Goal: Use online tool/utility: Utilize a website feature to perform a specific function

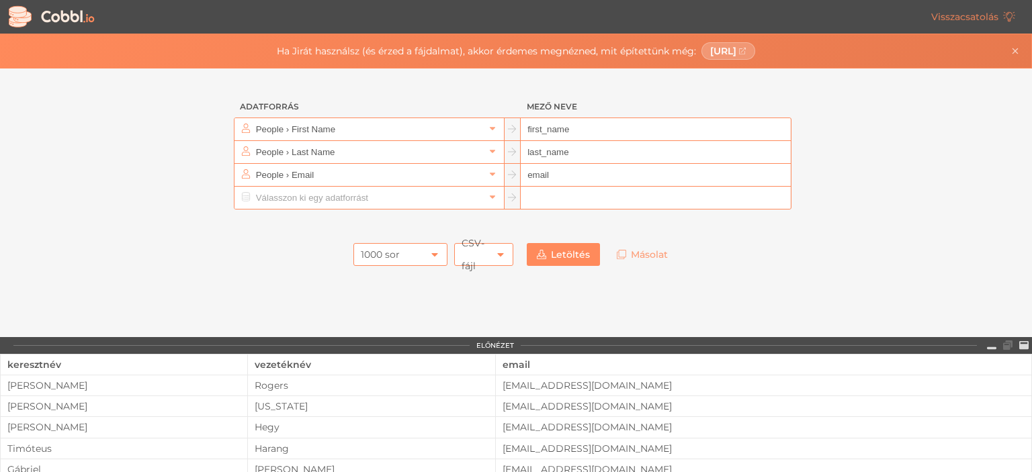
click at [429, 254] on icon at bounding box center [434, 254] width 11 height 11
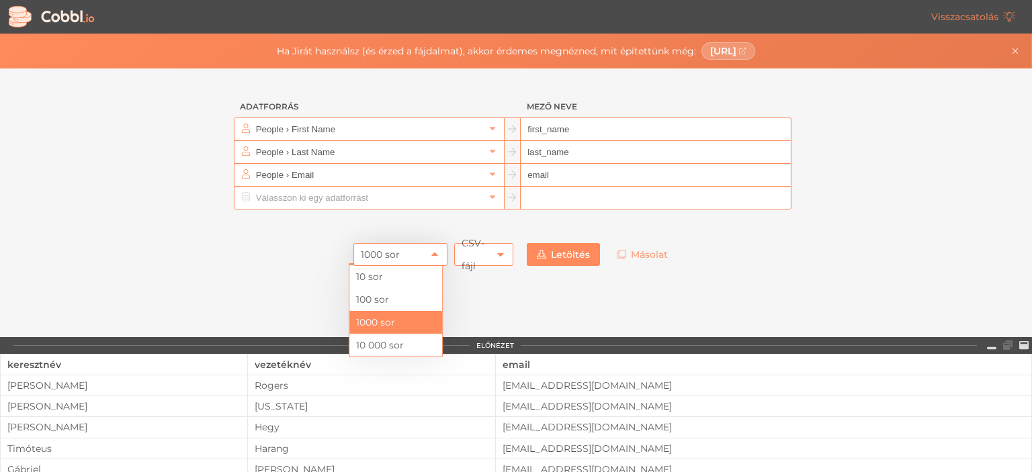
click at [388, 250] on font "1000 sor" at bounding box center [380, 255] width 39 height 12
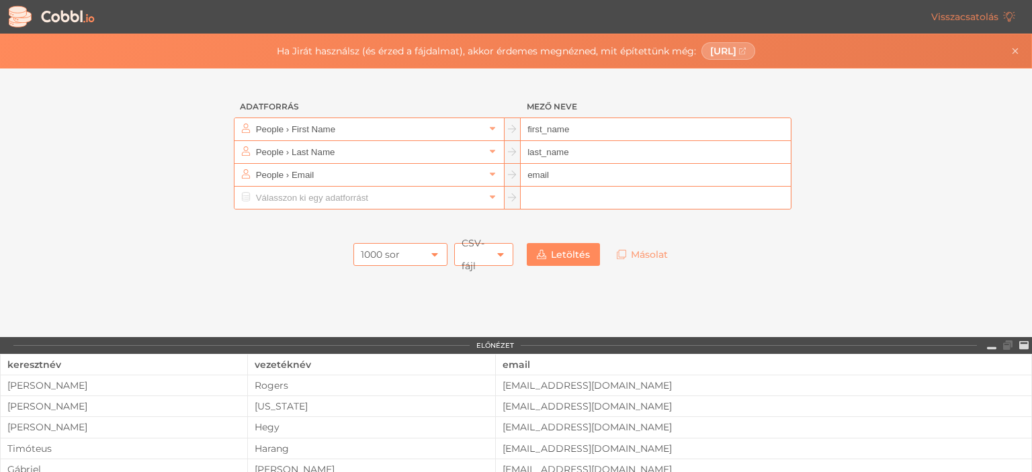
click at [376, 249] on font "1000 sor" at bounding box center [380, 255] width 39 height 12
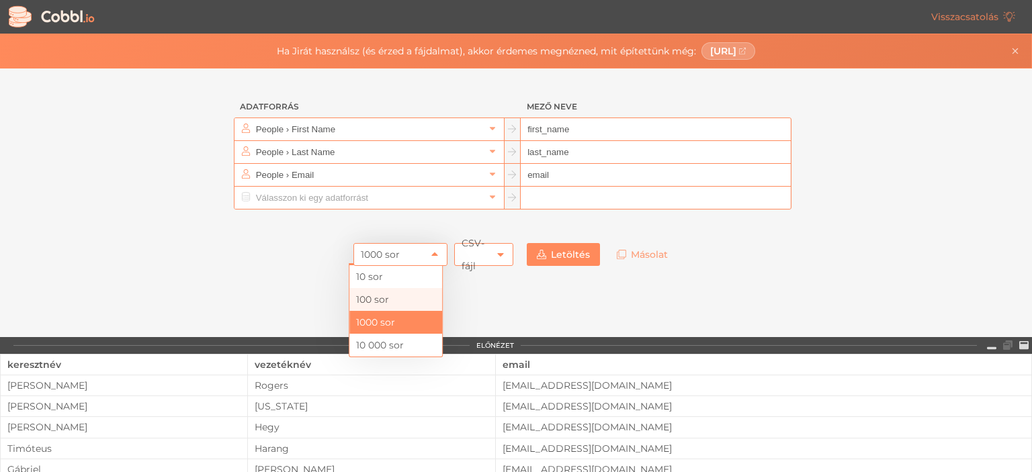
click at [394, 300] on li "100 sor" at bounding box center [395, 299] width 93 height 23
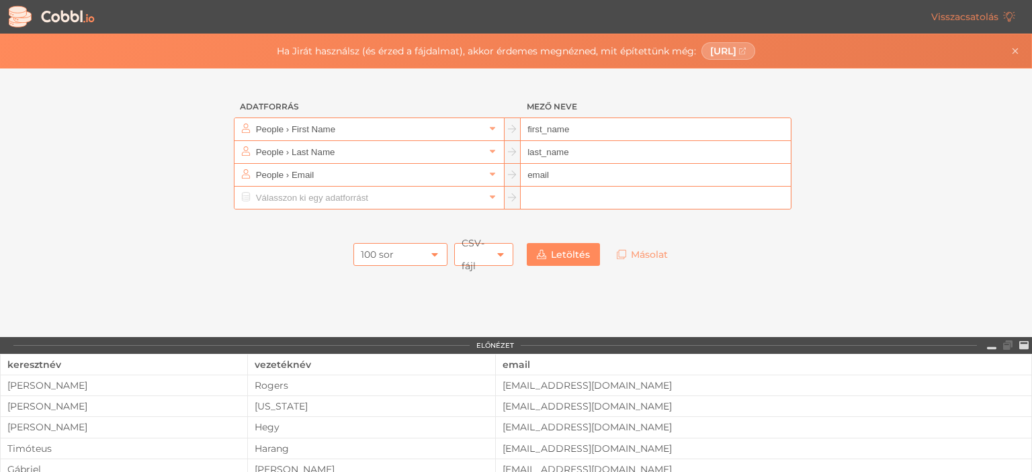
click at [371, 251] on font "100 sor" at bounding box center [377, 255] width 33 height 12
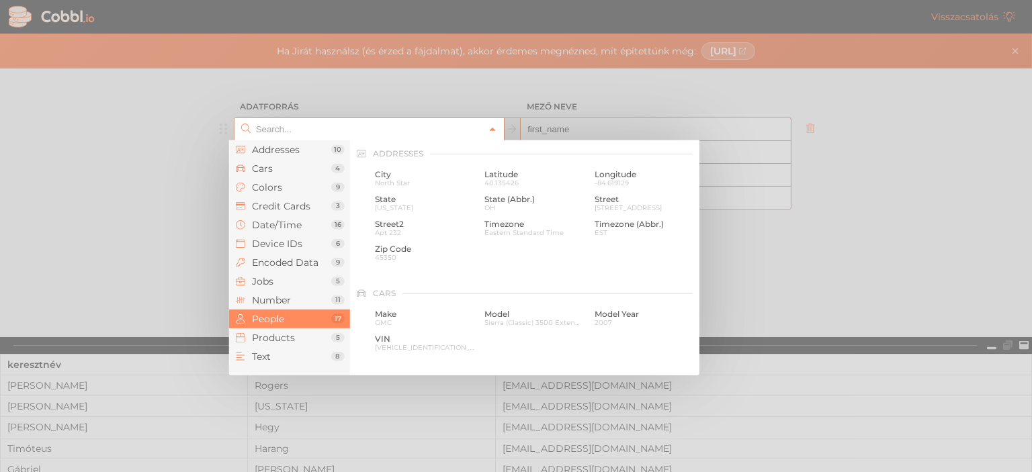
click at [492, 132] on link at bounding box center [492, 128] width 16 height 13
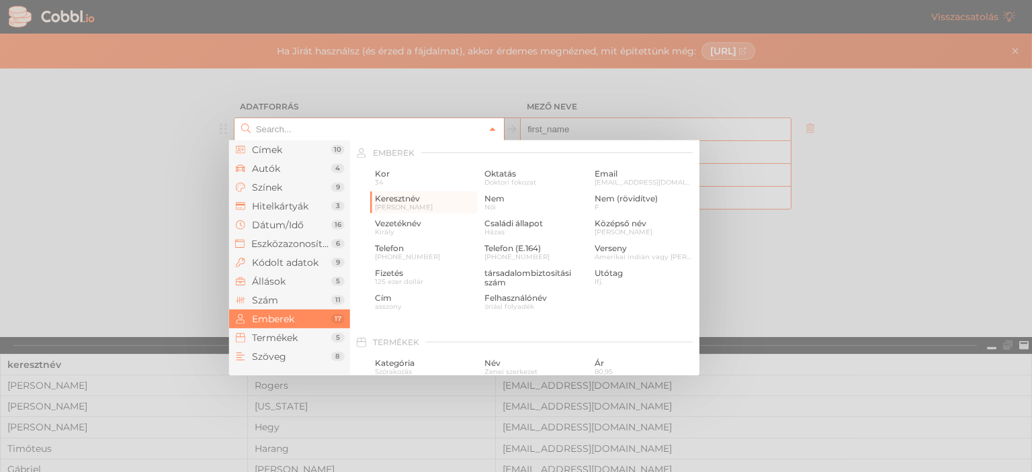
type input "People › First Name"
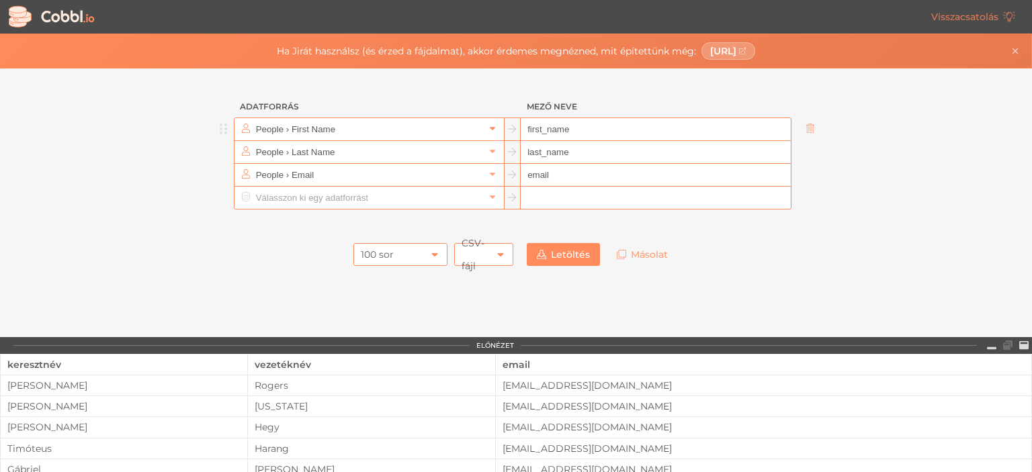
click at [490, 130] on icon at bounding box center [492, 128] width 9 height 9
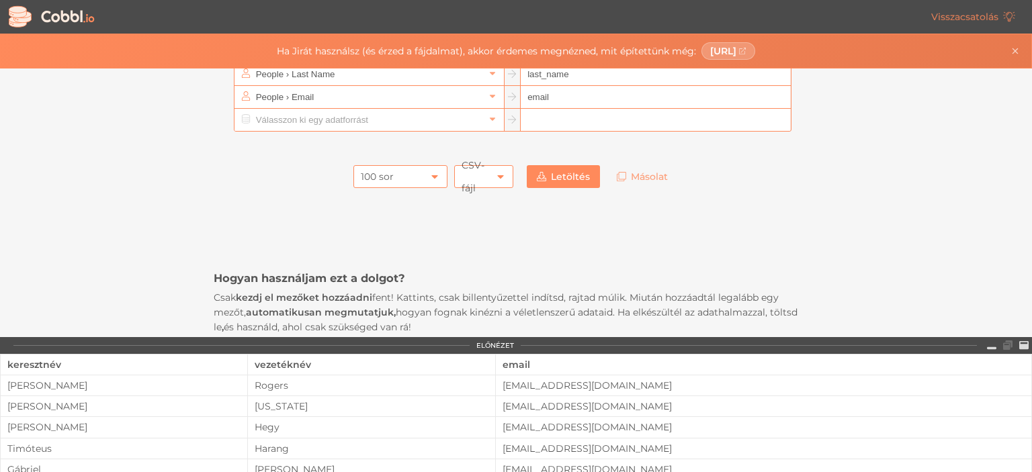
scroll to position [0, 0]
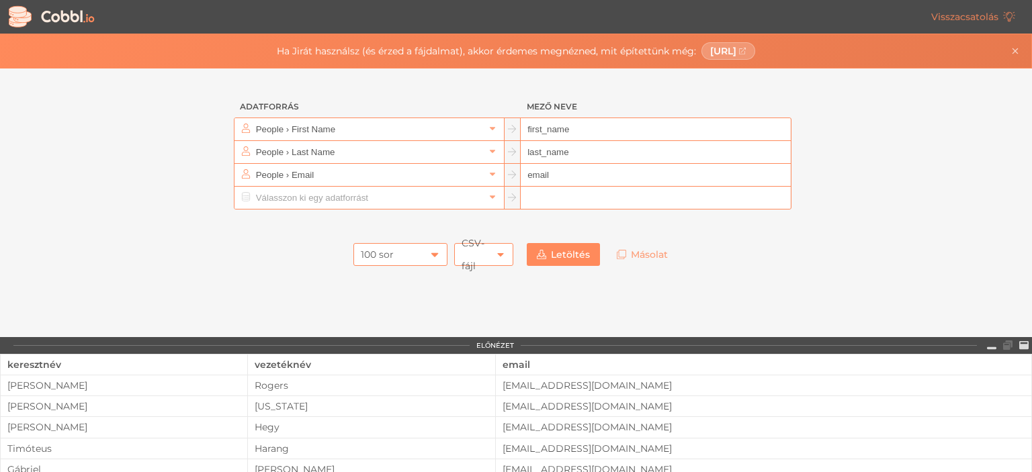
click at [361, 250] on font "100 sor" at bounding box center [377, 255] width 33 height 12
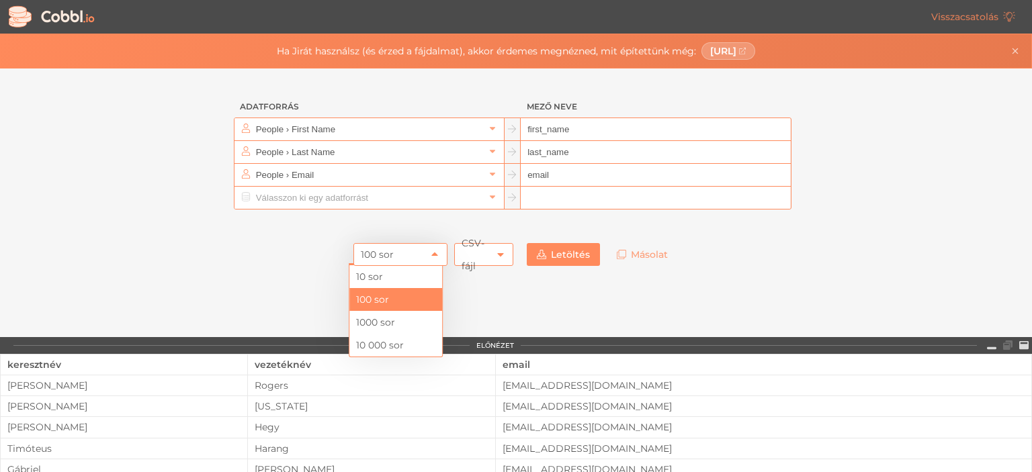
click at [361, 250] on font "100 sor" at bounding box center [377, 255] width 33 height 12
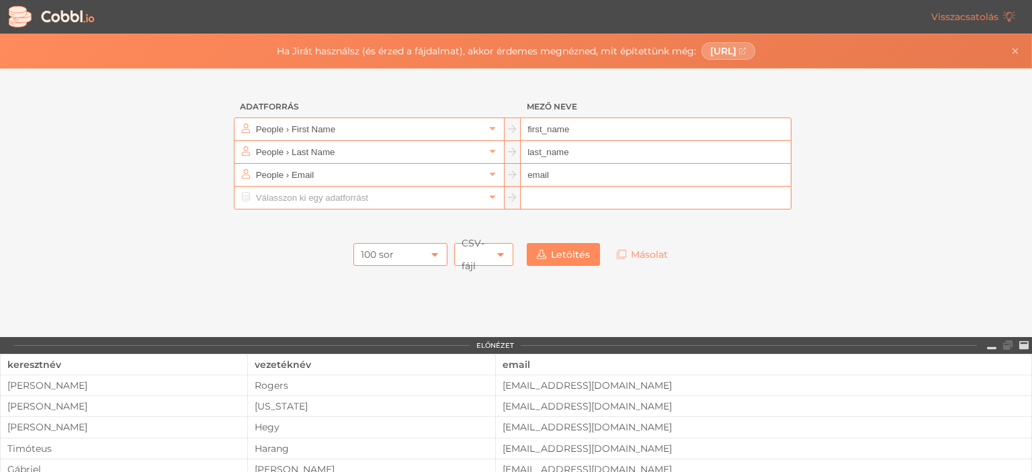
click at [361, 250] on font "100 sor" at bounding box center [377, 255] width 33 height 12
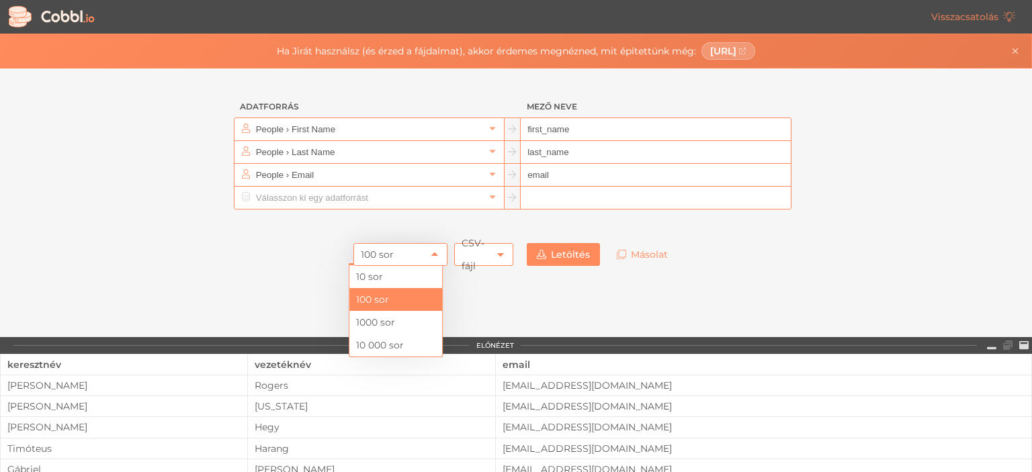
click at [355, 295] on li "100 sor" at bounding box center [395, 299] width 93 height 23
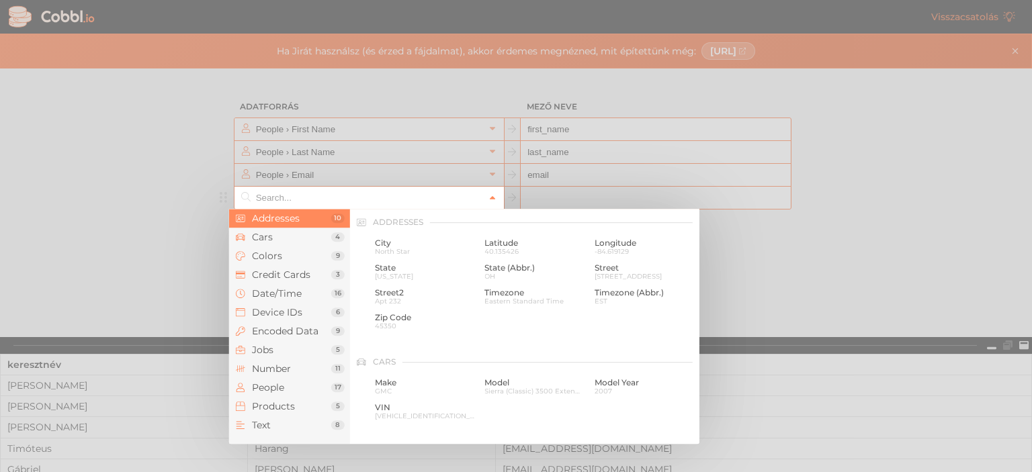
click at [488, 200] on icon at bounding box center [492, 198] width 9 height 9
click at [278, 368] on font "Szám" at bounding box center [265, 369] width 26 height 12
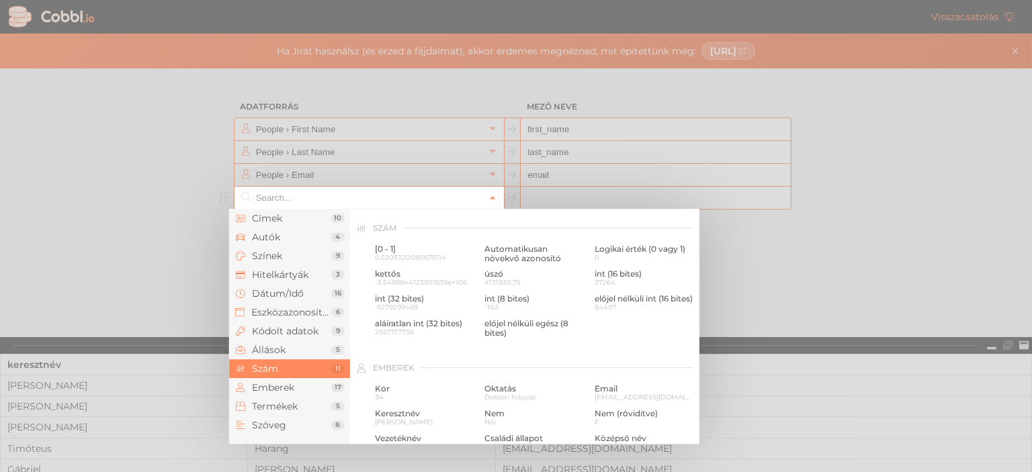
scroll to position [896, 0]
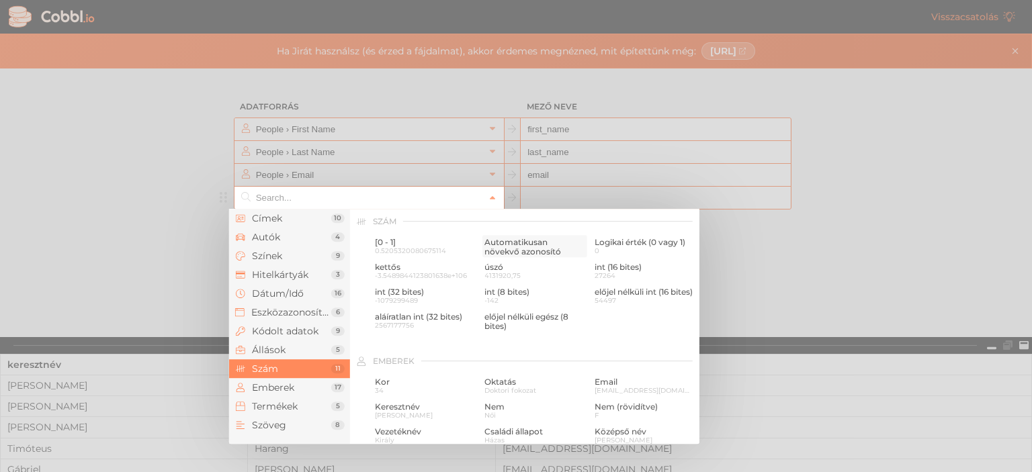
click at [515, 243] on font "Automatikusan növekvő azonosító" at bounding box center [522, 246] width 77 height 19
type input "Number › Auto-incrementing ID"
type input "id"
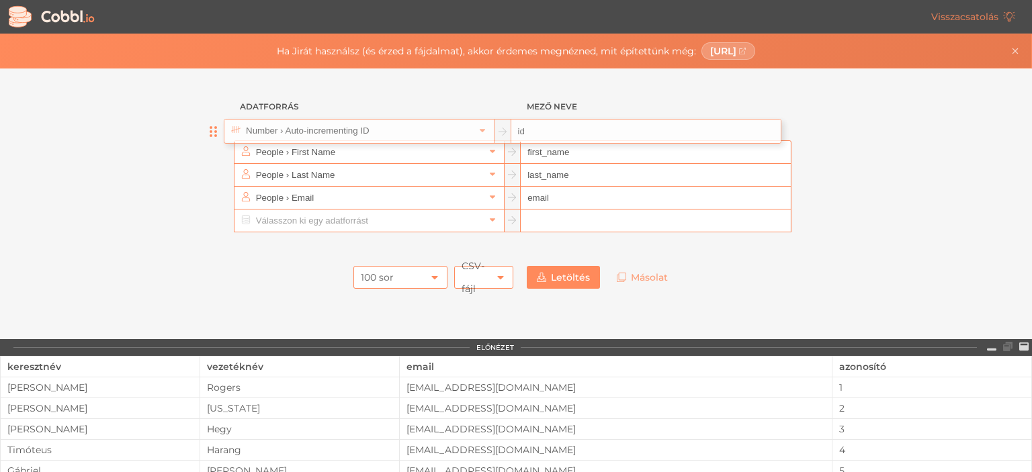
drag, startPoint x: 222, startPoint y: 196, endPoint x: 206, endPoint y: 131, distance: 66.7
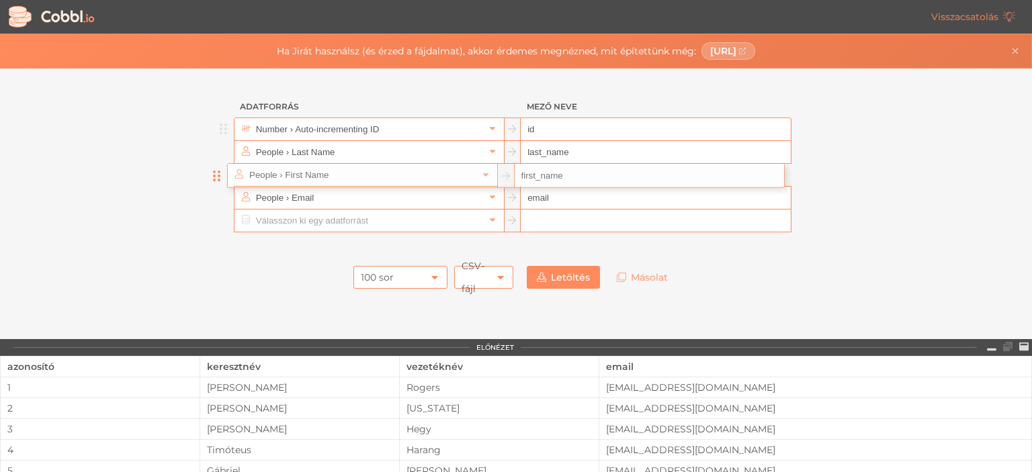
drag, startPoint x: 223, startPoint y: 155, endPoint x: 216, endPoint y: 183, distance: 28.5
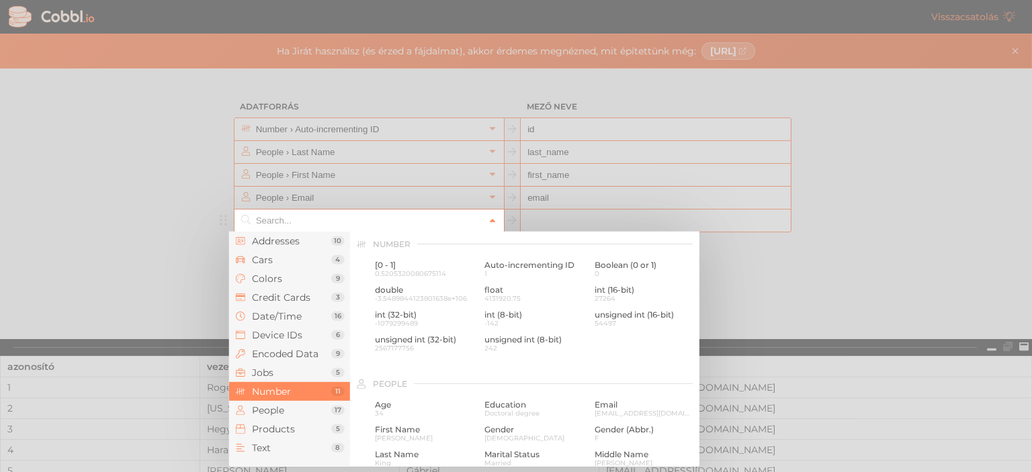
click at [490, 220] on icon at bounding box center [492, 220] width 9 height 9
click at [282, 444] on font "Szöveg" at bounding box center [269, 448] width 34 height 12
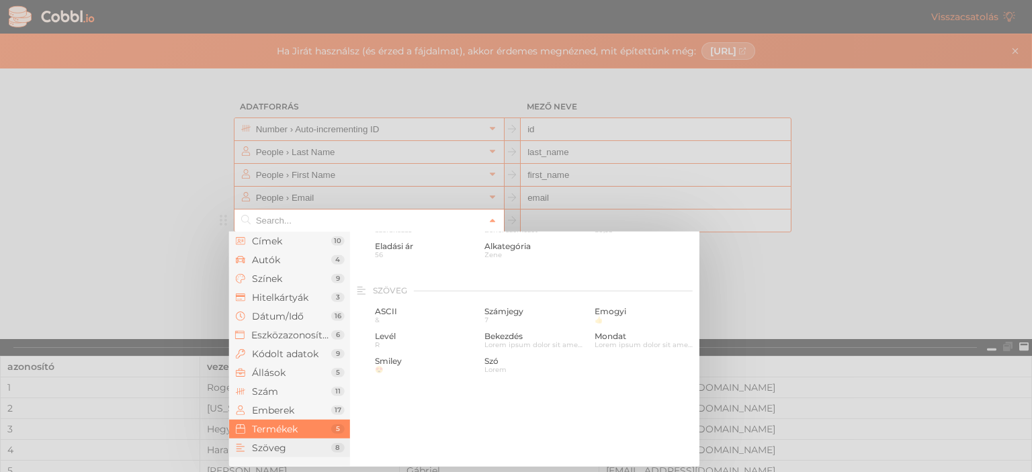
scroll to position [1316, 0]
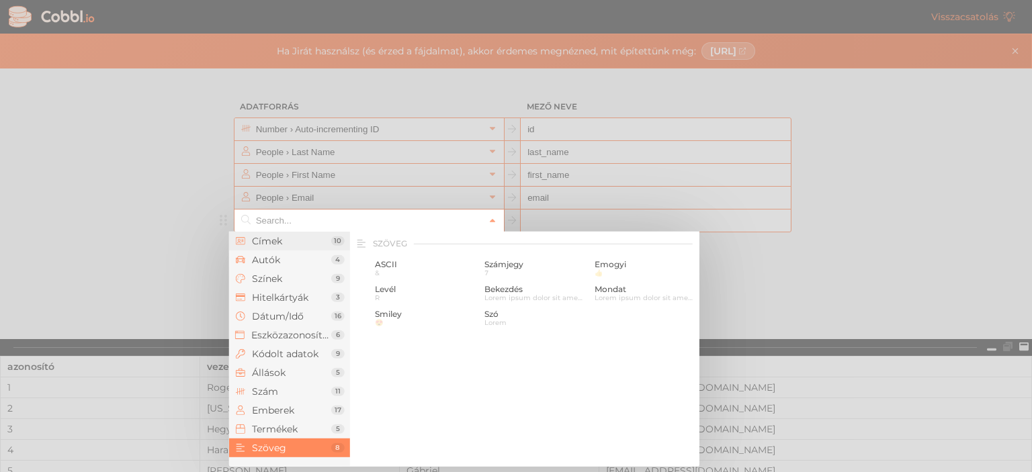
click at [277, 239] on font "Címek" at bounding box center [267, 241] width 30 height 12
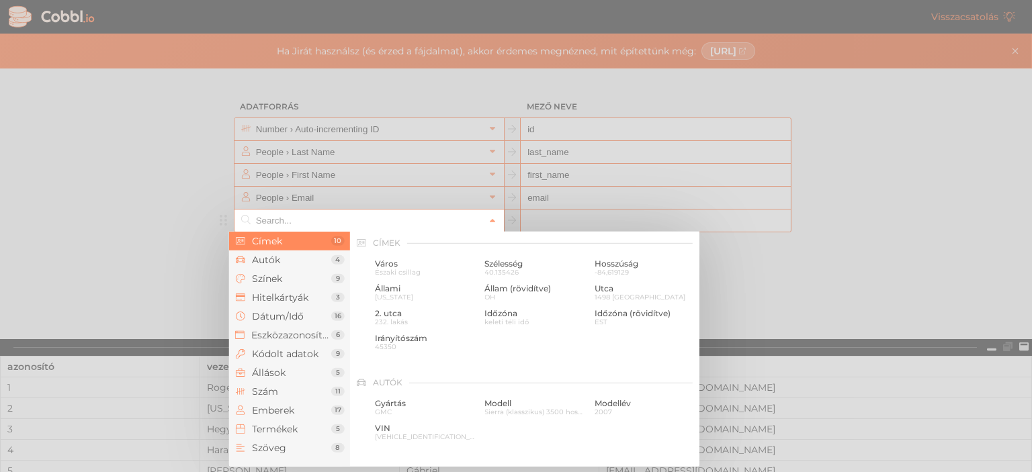
scroll to position [0, 0]
click at [278, 329] on font "Eszközazonosítók" at bounding box center [292, 335] width 83 height 12
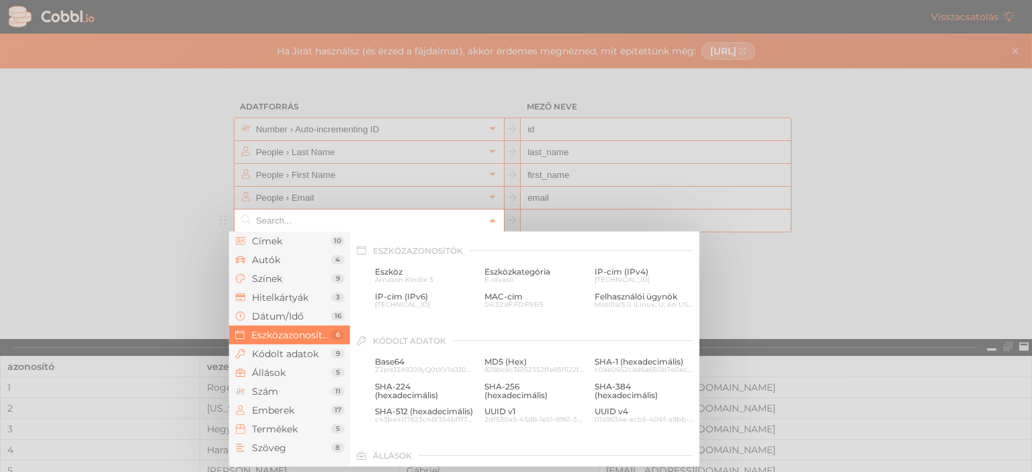
scroll to position [600, 0]
click at [306, 349] on font "Kódolt adatok" at bounding box center [285, 354] width 67 height 12
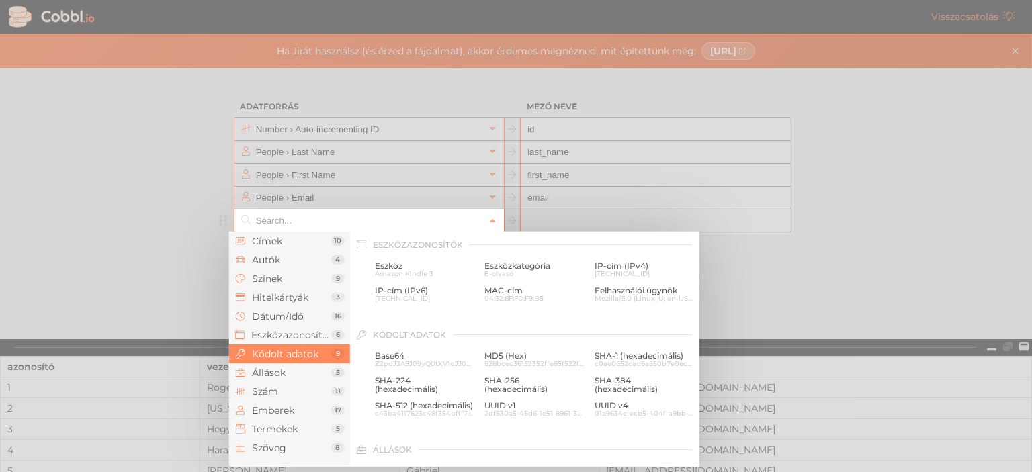
scroll to position [691, 0]
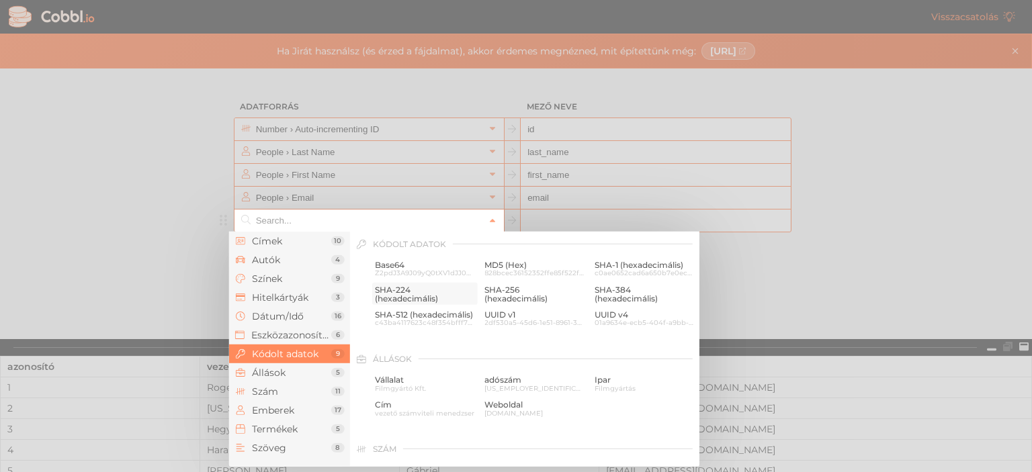
click at [400, 290] on font "SHA-224 (hexadecimális)" at bounding box center [406, 293] width 63 height 19
type input "Encoded Data › SHA-224 (Hex)"
type input "sha224"
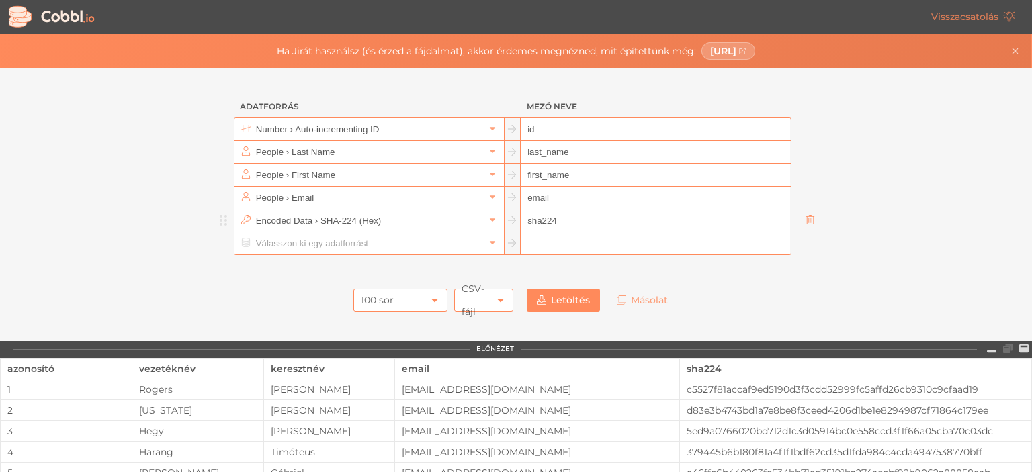
click at [806, 215] on icon at bounding box center [810, 219] width 9 height 9
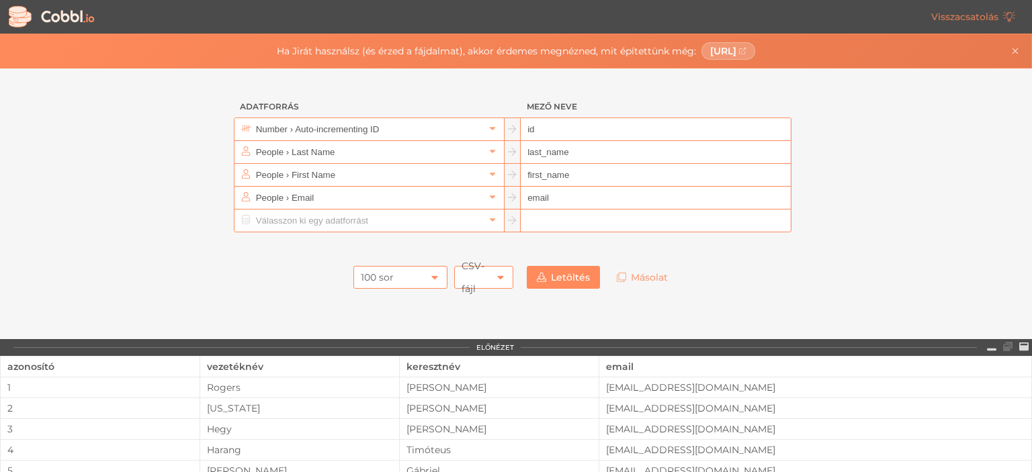
click at [423, 278] on div "100 sor" at bounding box center [400, 277] width 94 height 23
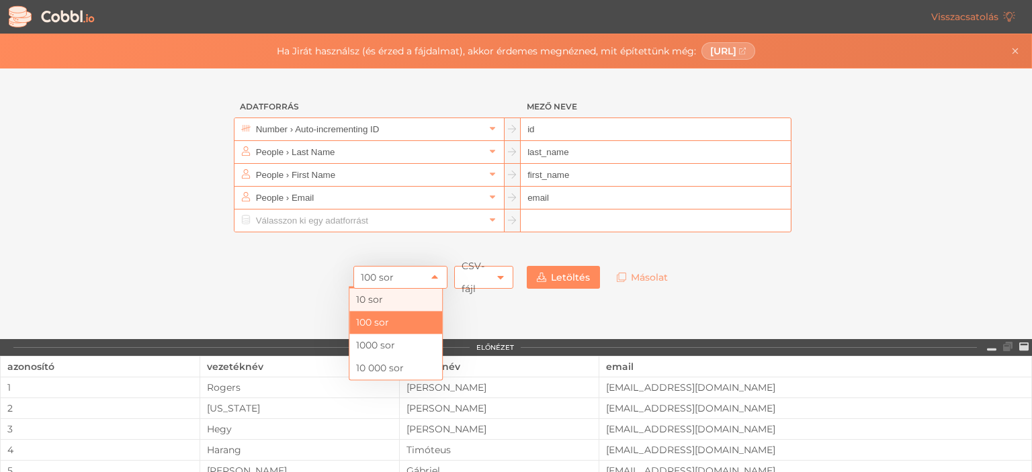
click at [366, 300] on font "10 sor" at bounding box center [369, 300] width 27 height 12
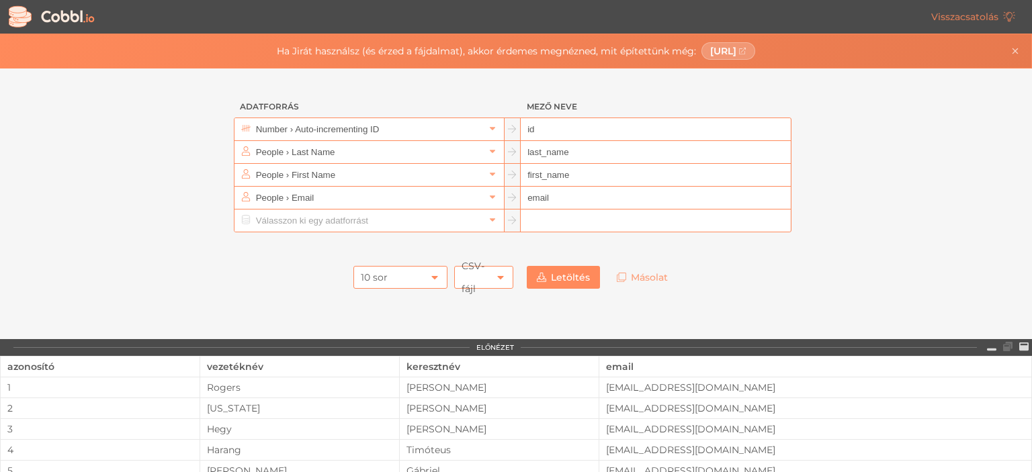
click at [423, 276] on div "10 sor" at bounding box center [400, 277] width 94 height 23
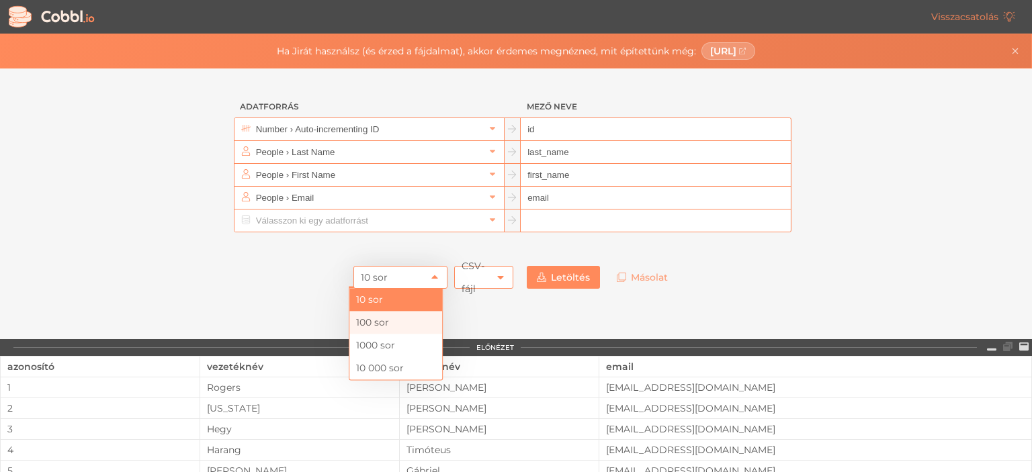
click at [370, 320] on font "100 sor" at bounding box center [372, 322] width 33 height 12
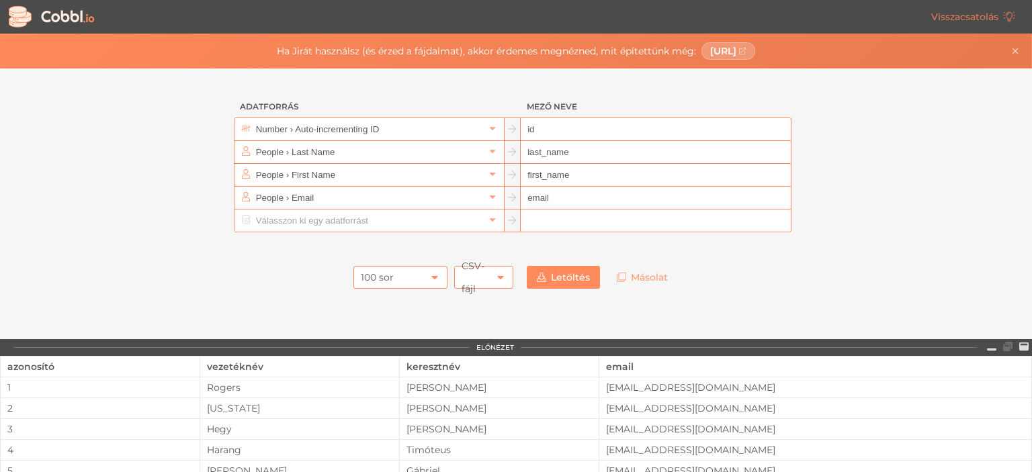
click at [497, 278] on icon at bounding box center [500, 277] width 6 height 3
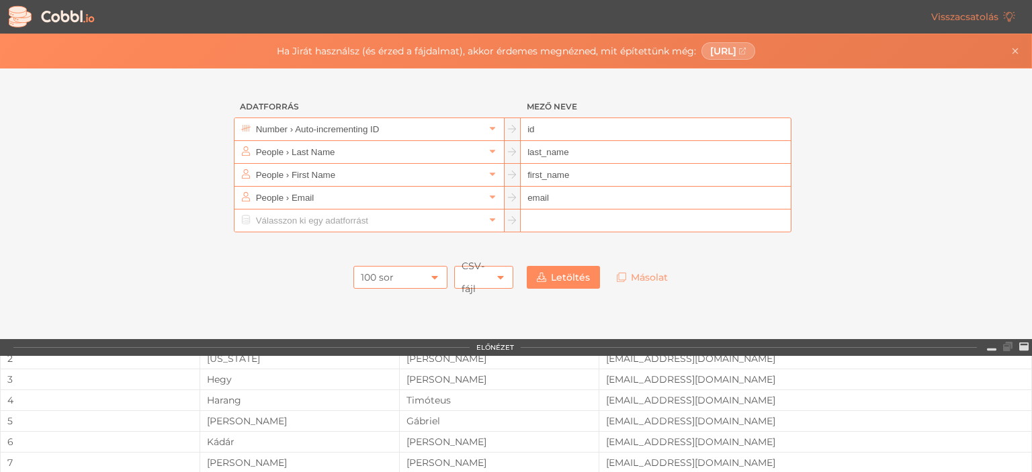
scroll to position [0, 0]
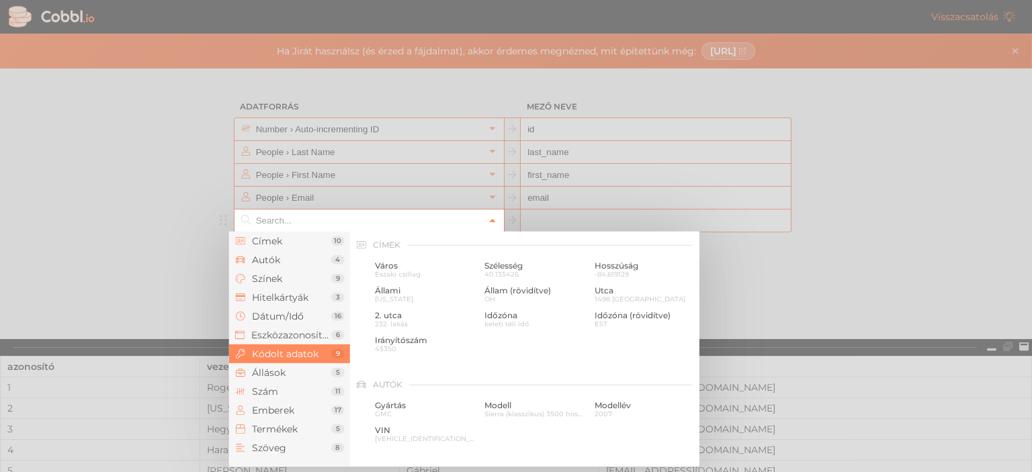
click at [489, 216] on icon at bounding box center [492, 220] width 9 height 9
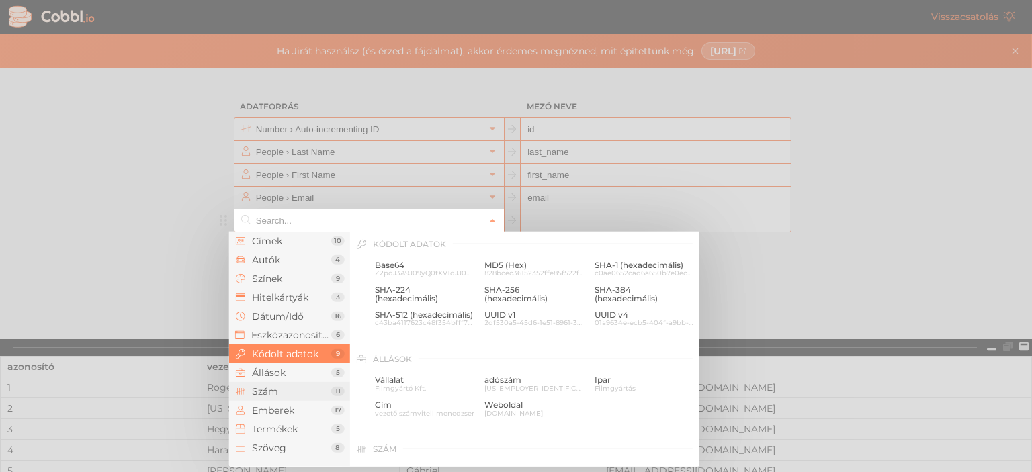
click at [270, 391] on font "Szám" at bounding box center [265, 392] width 26 height 12
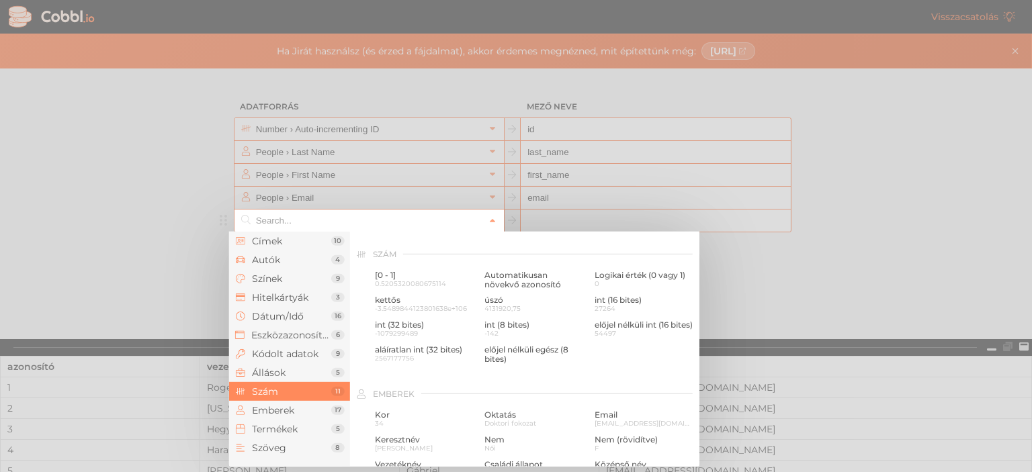
scroll to position [896, 0]
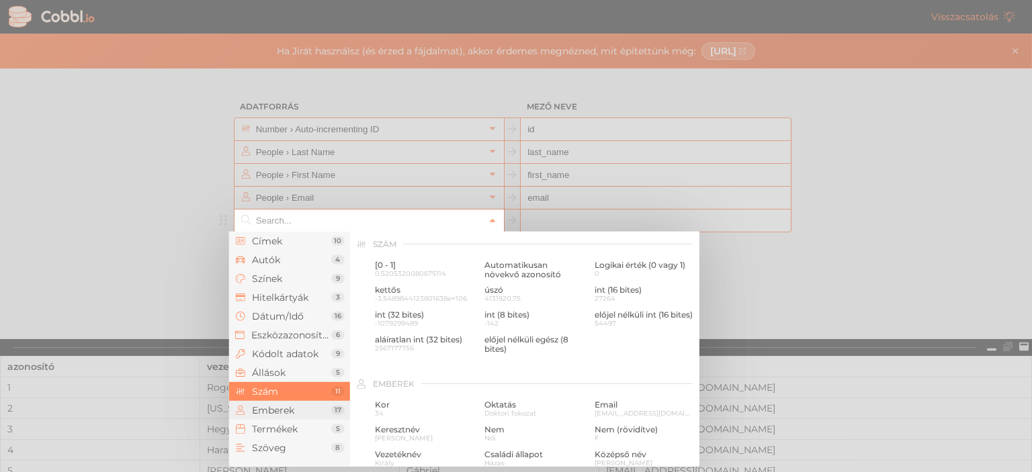
click at [270, 405] on font "Emberek" at bounding box center [273, 411] width 42 height 12
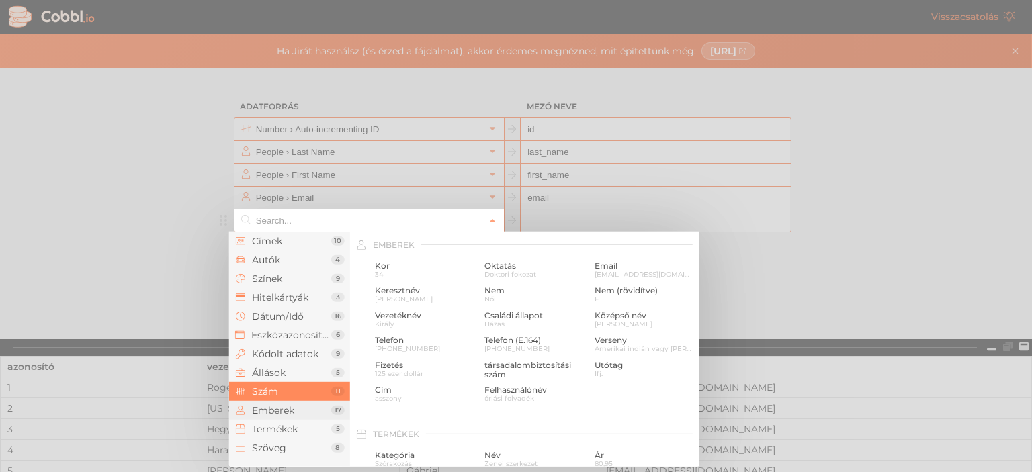
scroll to position [1036, 0]
click at [281, 425] on font "Termékek" at bounding box center [275, 429] width 46 height 12
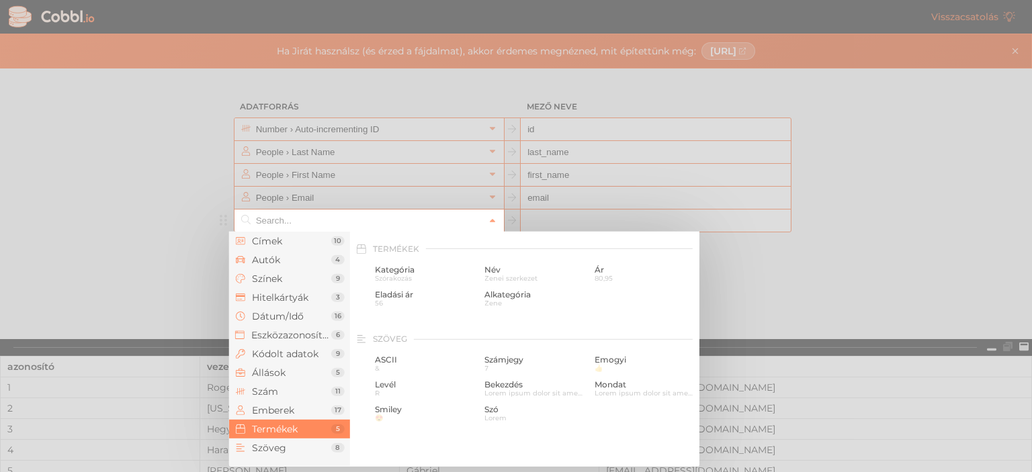
scroll to position [1226, 0]
click at [281, 444] on font "Szöveg" at bounding box center [269, 448] width 34 height 12
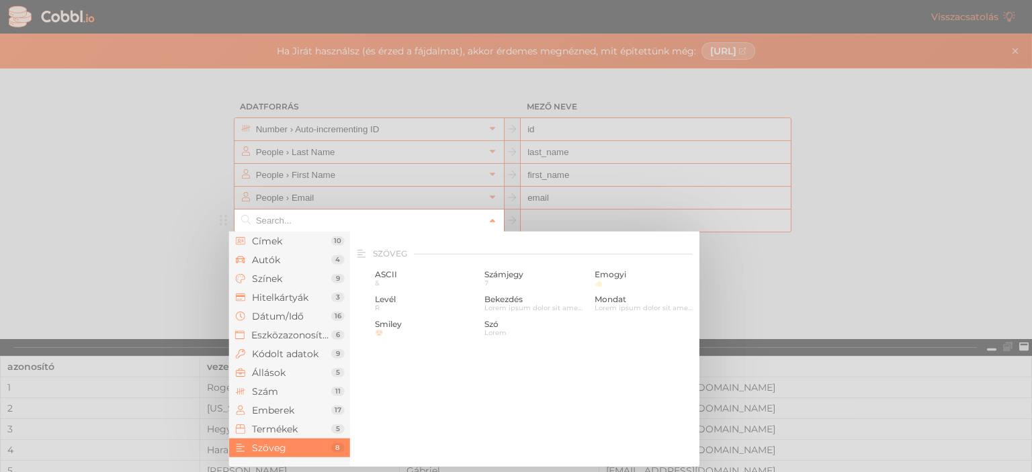
scroll to position [1316, 0]
click at [288, 293] on font "Hitelkártyák" at bounding box center [280, 298] width 56 height 12
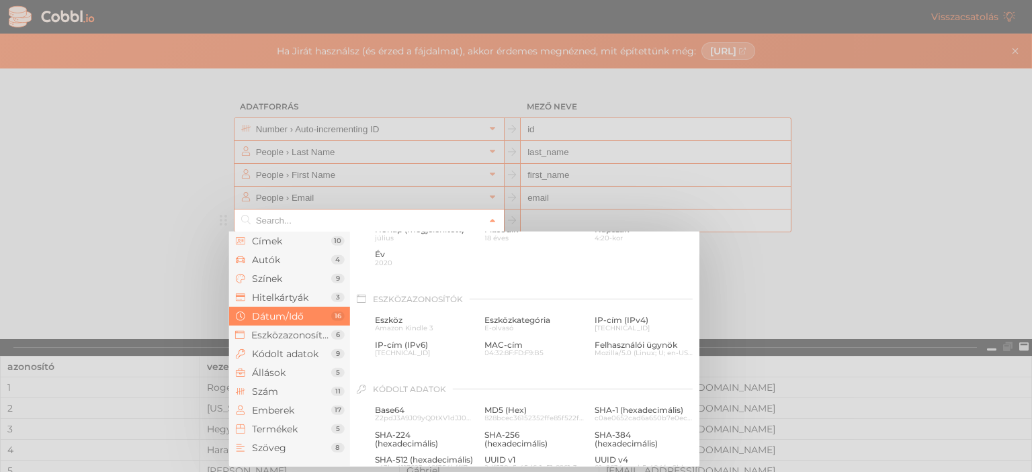
scroll to position [542, 0]
